Goal: Information Seeking & Learning: Learn about a topic

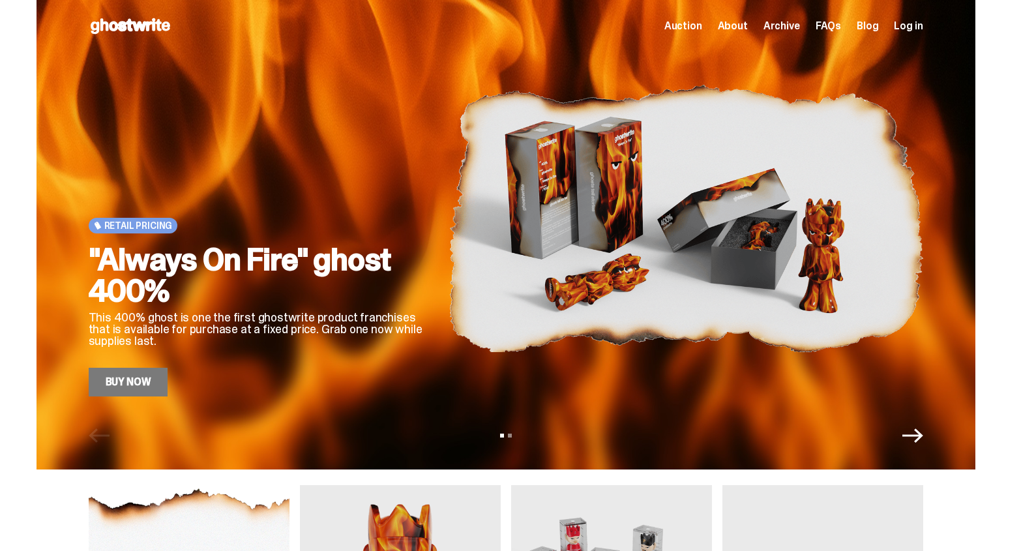
click at [748, 29] on span "About" at bounding box center [733, 26] width 30 height 10
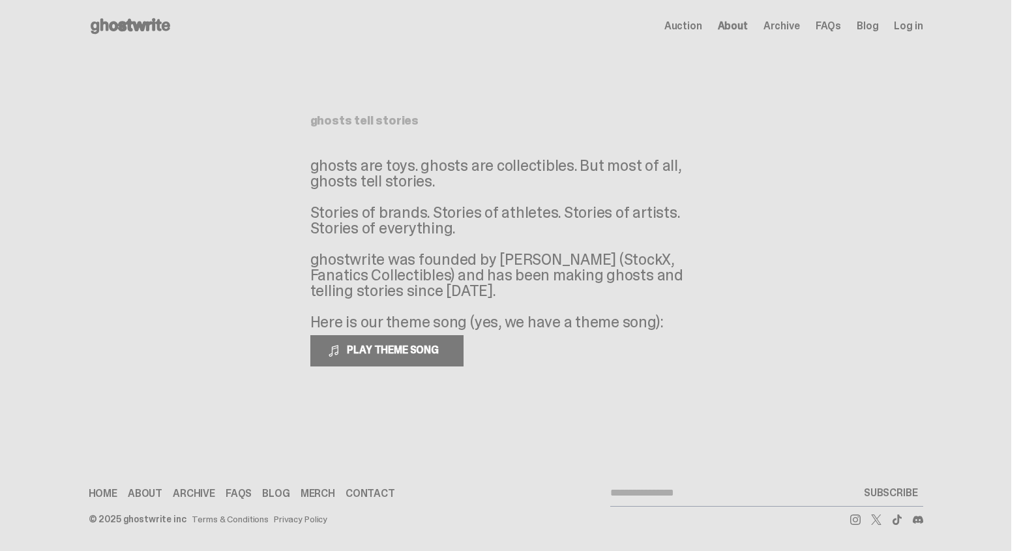
click at [683, 25] on span "Auction" at bounding box center [683, 26] width 38 height 10
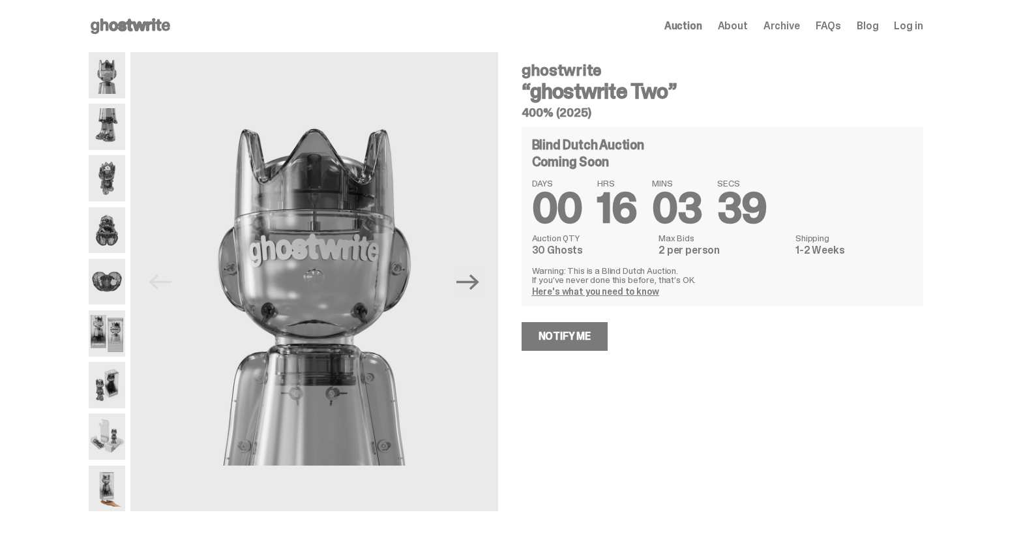
click at [800, 27] on span "Archive" at bounding box center [782, 26] width 37 height 10
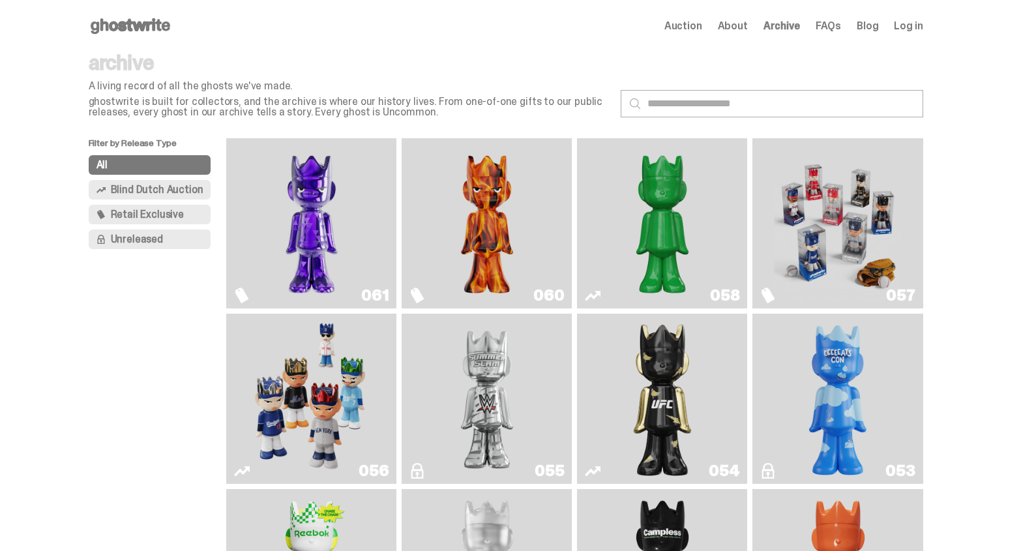
click at [836, 22] on span "FAQs" at bounding box center [828, 26] width 25 height 10
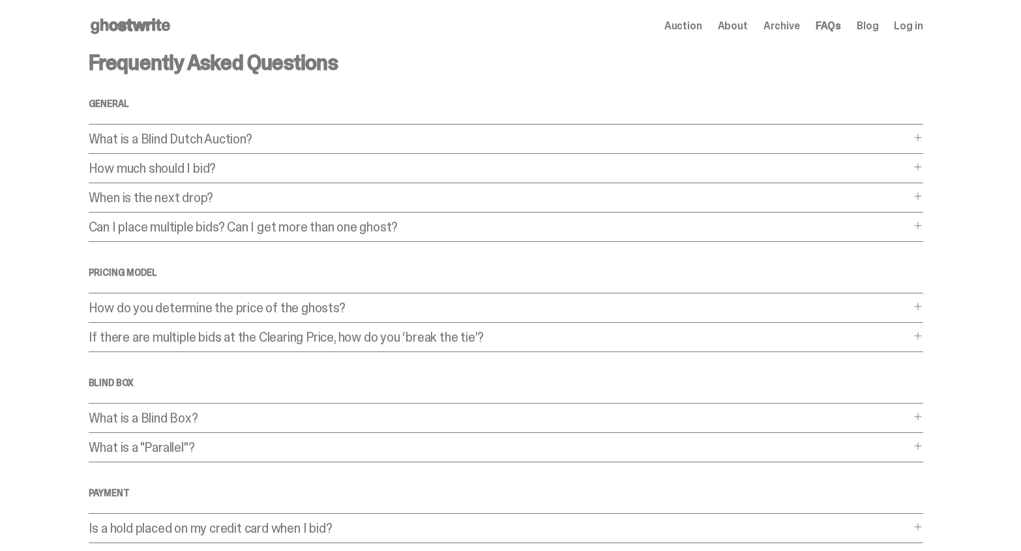
click at [868, 28] on link "Blog" at bounding box center [868, 26] width 22 height 10
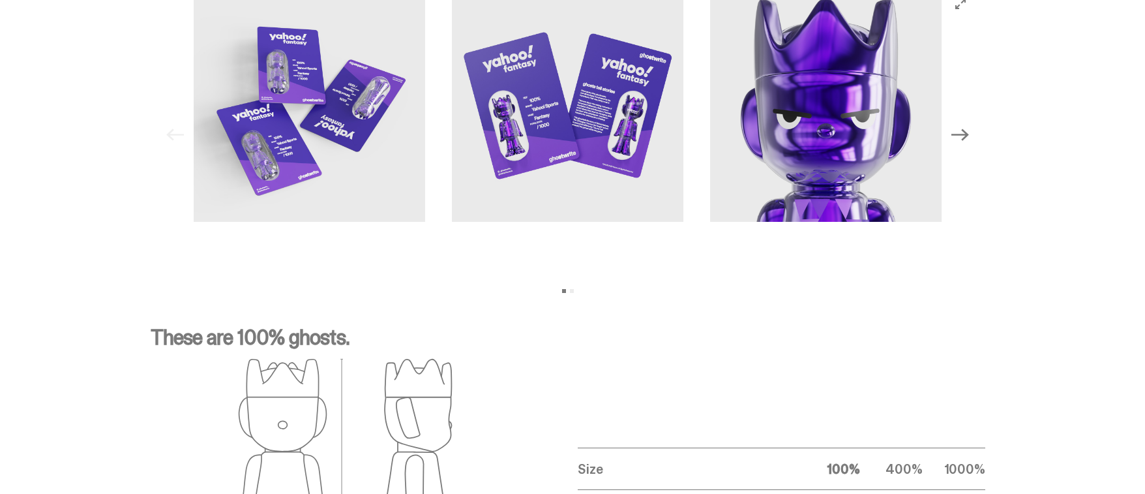
scroll to position [1644, 0]
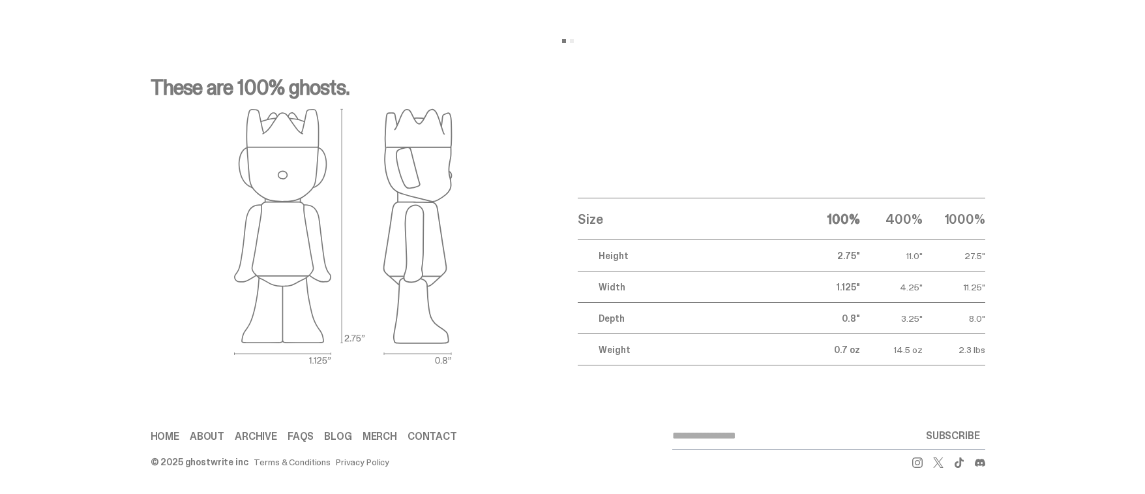
drag, startPoint x: 951, startPoint y: 220, endPoint x: 1020, endPoint y: 219, distance: 69.1
click at [1016, 220] on div "These are 100% ghosts. Size 100% 400% 1000% Height 2.75" 11.0" 27.5" Width 1.12…" at bounding box center [567, 221] width 1135 height 351
click at [1020, 219] on div "These are 100% ghosts. Size 100% 400% 1000% Height 2.75" 11.0" 27.5" Width 1.12…" at bounding box center [567, 221] width 1135 height 351
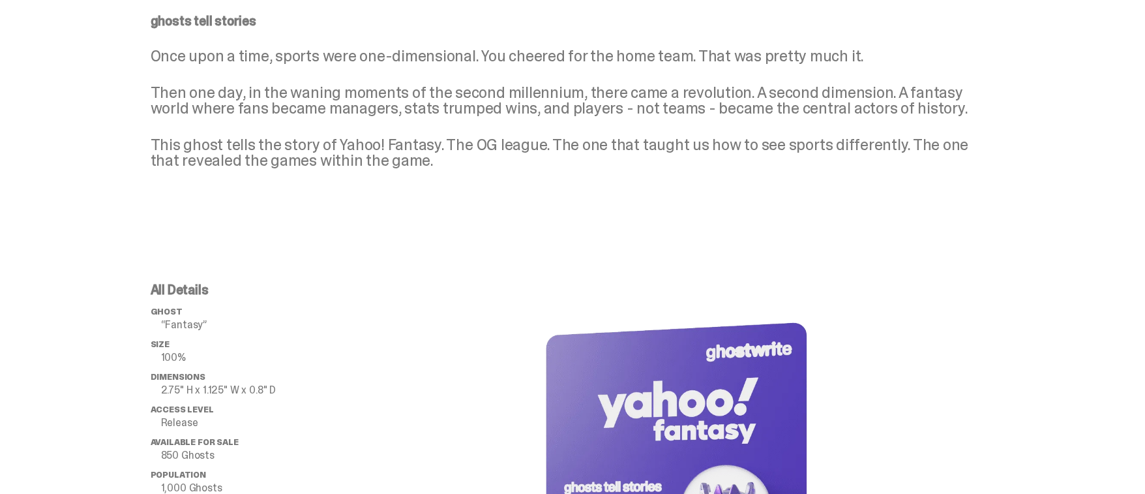
scroll to position [0, 0]
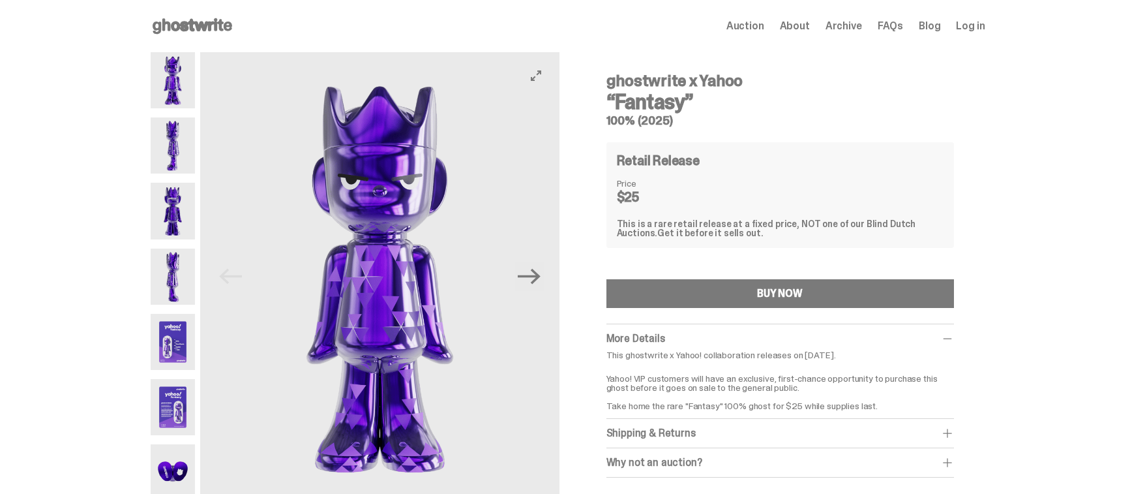
click at [544, 273] on button "Next" at bounding box center [529, 276] width 29 height 29
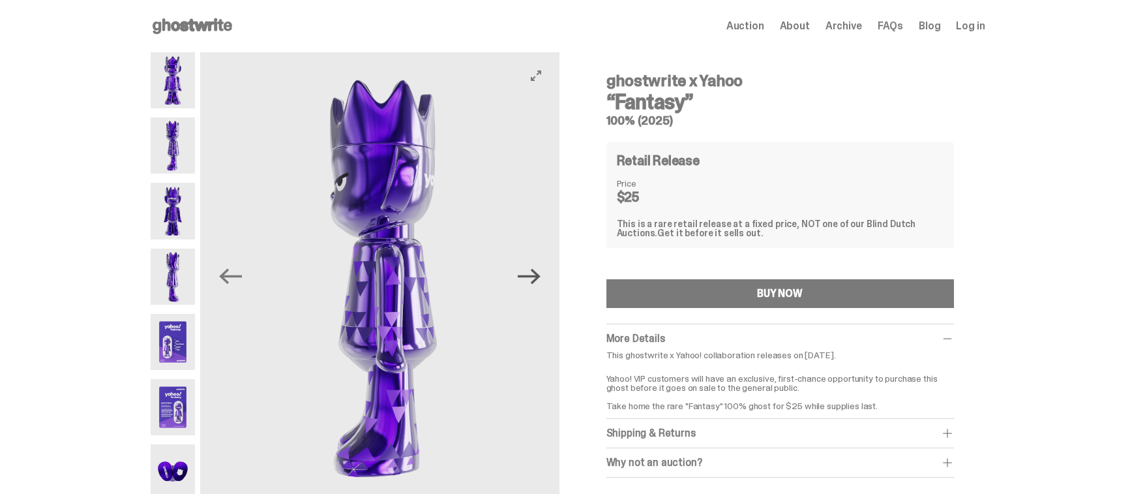
click at [541, 272] on icon "Next" at bounding box center [529, 276] width 23 height 23
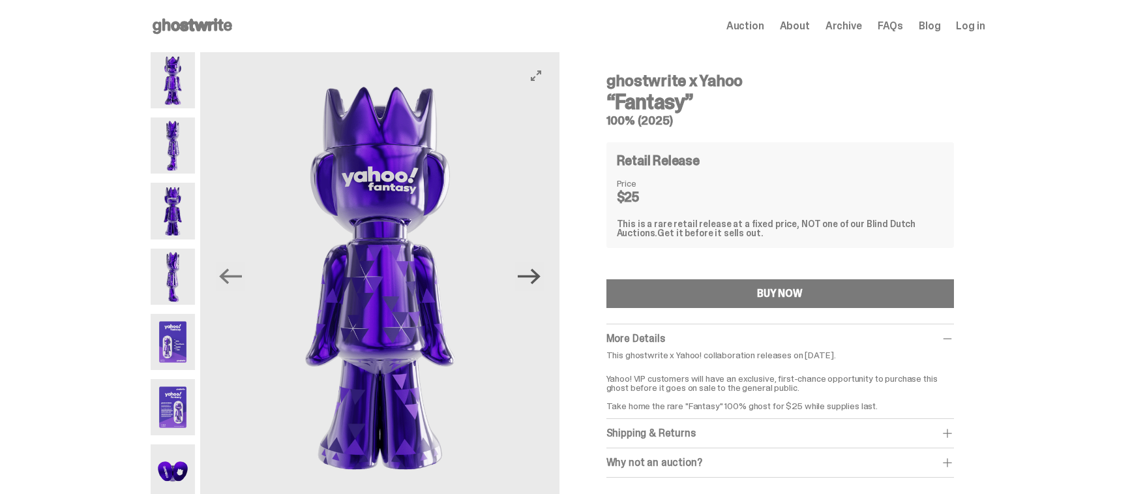
click at [541, 272] on icon "Next" at bounding box center [529, 276] width 23 height 23
